Goal: Transaction & Acquisition: Purchase product/service

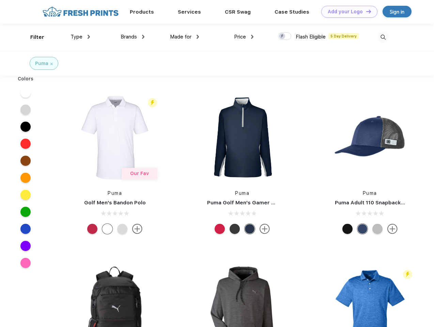
click at [347, 12] on link "Add your Logo Design Tool" at bounding box center [349, 12] width 56 height 12
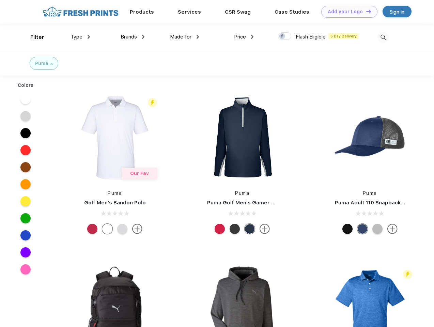
click at [0, 0] on div "Design Tool" at bounding box center [0, 0] width 0 height 0
click at [365, 11] on link "Add your Logo Design Tool" at bounding box center [349, 12] width 56 height 12
click at [33, 37] on div "Filter" at bounding box center [37, 37] width 14 height 8
click at [80, 37] on span "Type" at bounding box center [76, 37] width 12 height 6
click at [132, 37] on span "Brands" at bounding box center [129, 37] width 16 height 6
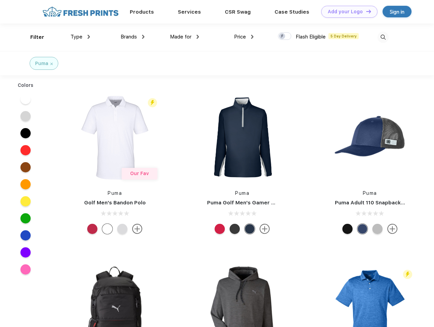
click at [185, 37] on span "Made for" at bounding box center [180, 37] width 21 height 6
click at [244, 37] on span "Price" at bounding box center [240, 37] width 12 height 6
click at [285, 36] on div at bounding box center [284, 35] width 13 height 7
click at [282, 36] on input "checkbox" at bounding box center [280, 34] width 4 height 4
click at [383, 37] on img at bounding box center [382, 37] width 11 height 11
